Goal: Entertainment & Leisure: Consume media (video, audio)

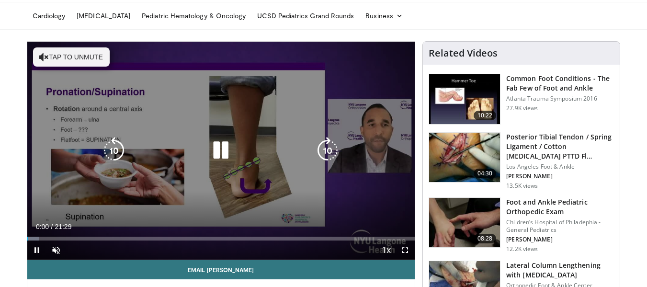
scroll to position [48, 0]
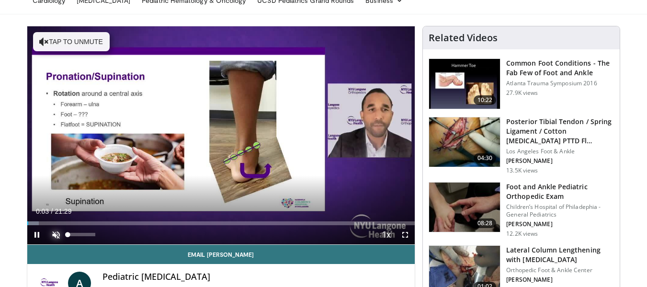
click at [58, 233] on span "Video Player" at bounding box center [55, 234] width 19 height 19
